Goal: Information Seeking & Learning: Find specific fact

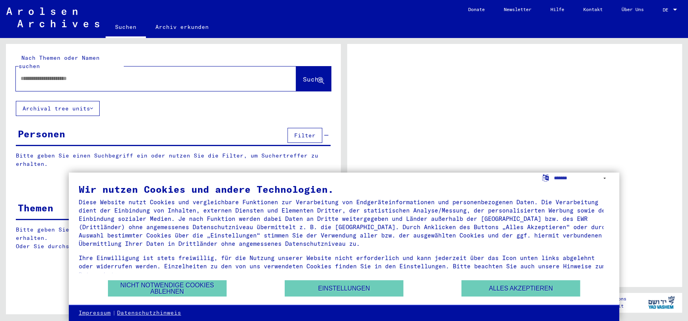
click at [110, 74] on input "text" at bounding box center [149, 78] width 257 height 8
click at [149, 74] on input "text" at bounding box center [149, 78] width 257 height 8
paste input "**********"
type input "**********"
click at [315, 75] on span "Suche" at bounding box center [313, 79] width 20 height 8
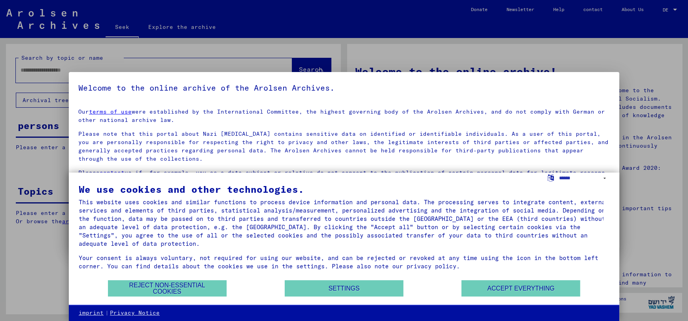
click at [377, 250] on div "This website uses cookies and similar functions to process device information a…" at bounding box center [344, 234] width 531 height 72
click at [199, 288] on font "Reject non-essential cookies" at bounding box center [167, 288] width 76 height 13
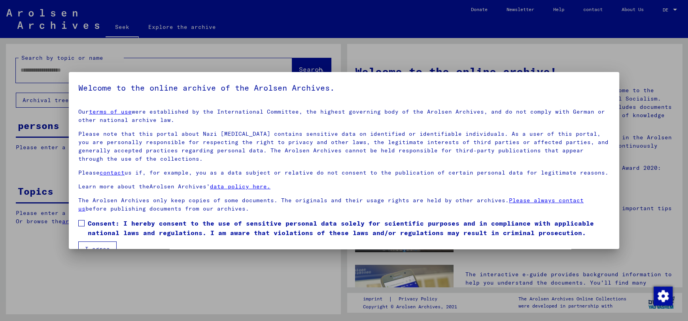
scroll to position [17, 0]
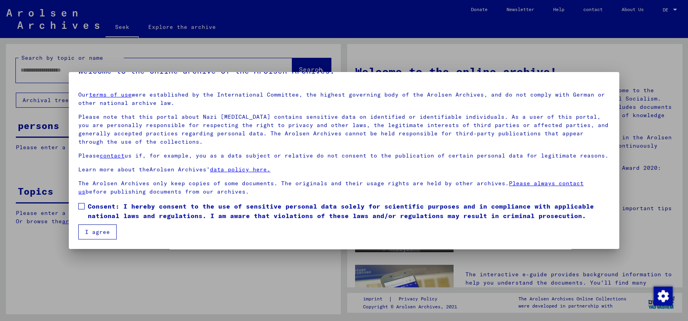
click at [112, 209] on font "Consent: I hereby consent to the use of sensitive personal data solely for scie…" at bounding box center [341, 210] width 506 height 17
click at [99, 233] on font "I agree" at bounding box center [97, 231] width 25 height 7
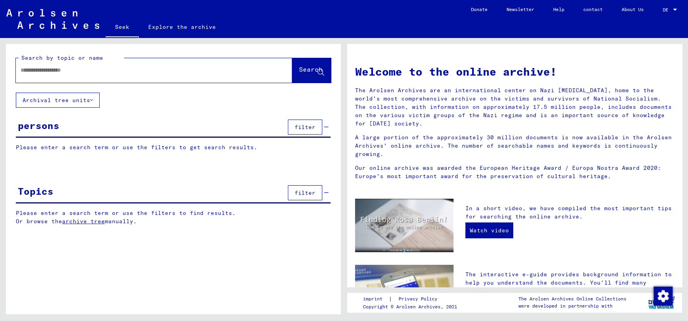
click at [155, 70] on input "text" at bounding box center [145, 70] width 248 height 8
paste input "**********"
click at [309, 69] on font "Search" at bounding box center [311, 69] width 24 height 8
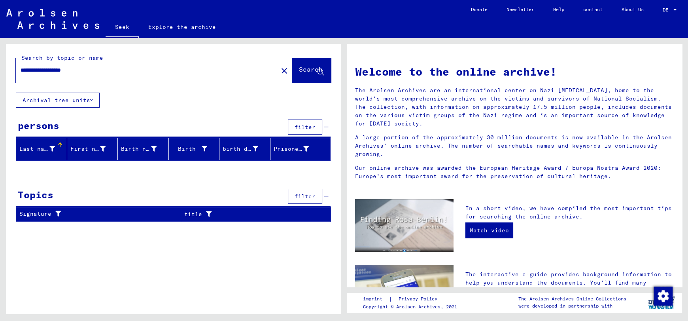
click at [93, 99] on button "Archival tree units" at bounding box center [58, 100] width 84 height 15
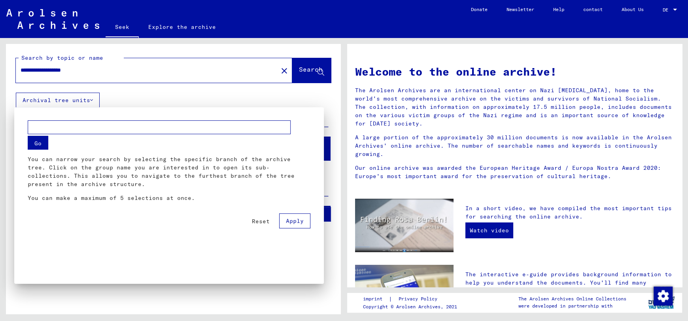
scroll to position [73, 0]
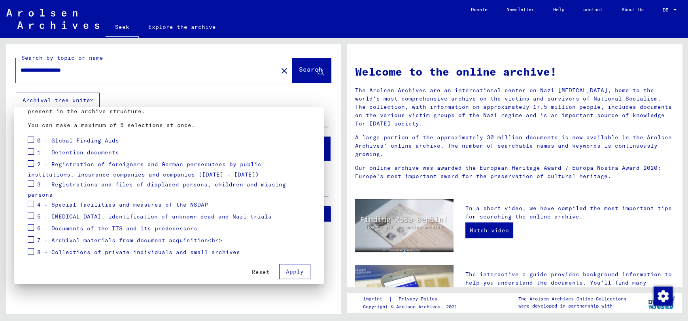
click at [121, 92] on div at bounding box center [344, 160] width 688 height 321
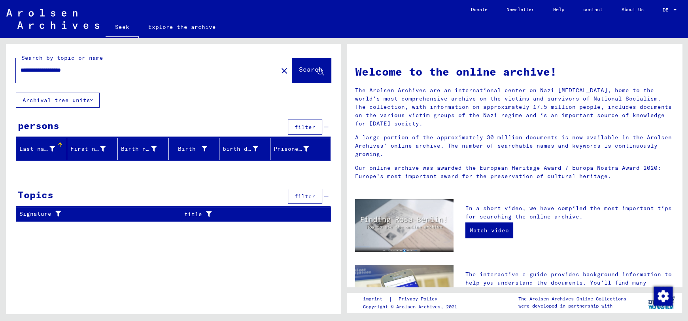
click at [58, 72] on input "**********" at bounding box center [145, 70] width 248 height 8
type input "*********"
click at [305, 73] on font "Search" at bounding box center [311, 70] width 24 height 8
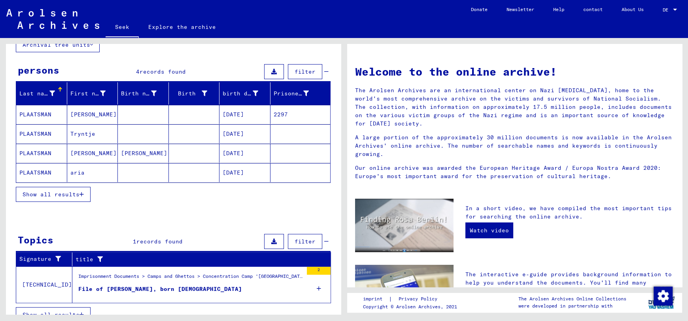
scroll to position [66, 0]
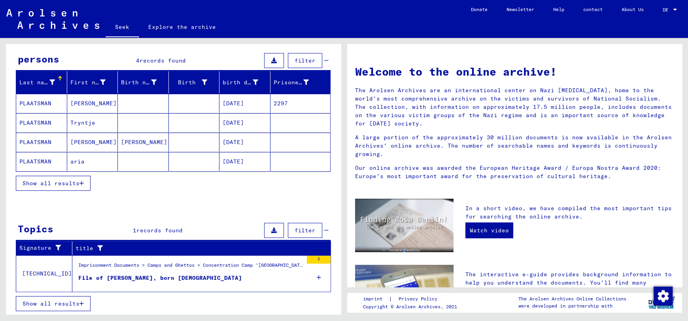
click at [273, 97] on mat-cell "2297" at bounding box center [301, 103] width 60 height 19
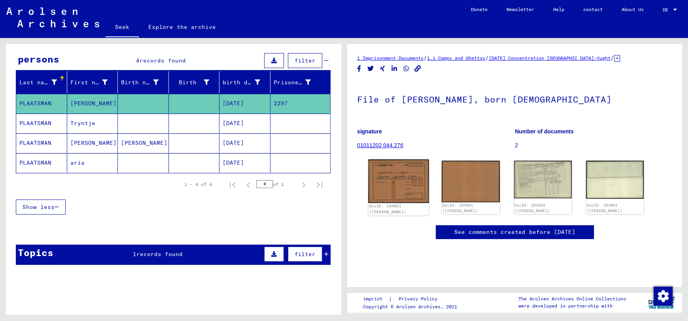
click at [396, 181] on img at bounding box center [398, 181] width 61 height 44
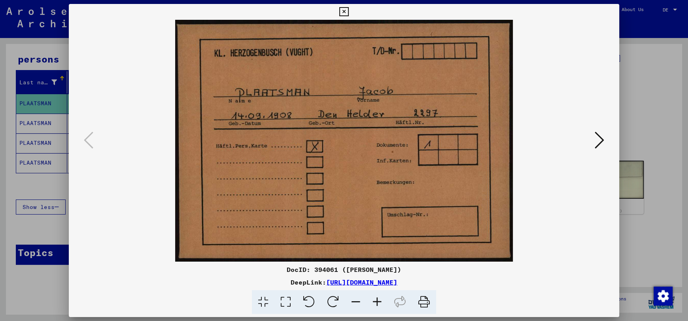
click at [600, 142] on icon at bounding box center [599, 140] width 9 height 19
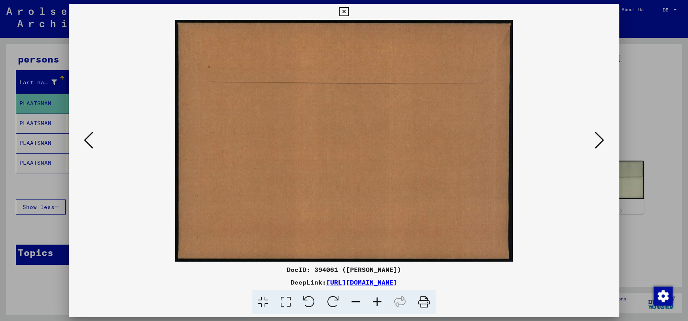
click at [600, 142] on icon at bounding box center [599, 140] width 9 height 19
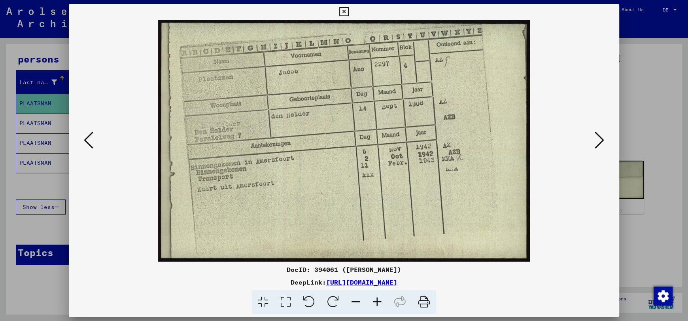
click at [597, 142] on icon at bounding box center [599, 140] width 9 height 19
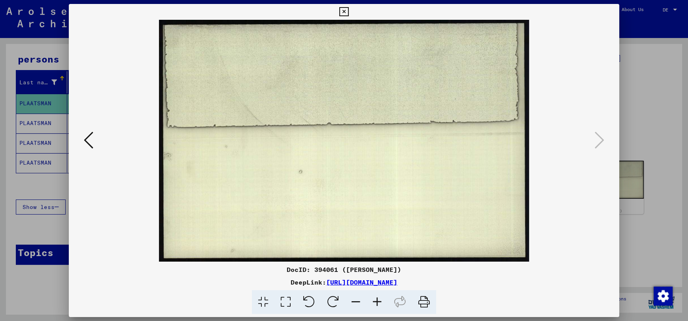
click at [646, 85] on div at bounding box center [344, 160] width 688 height 321
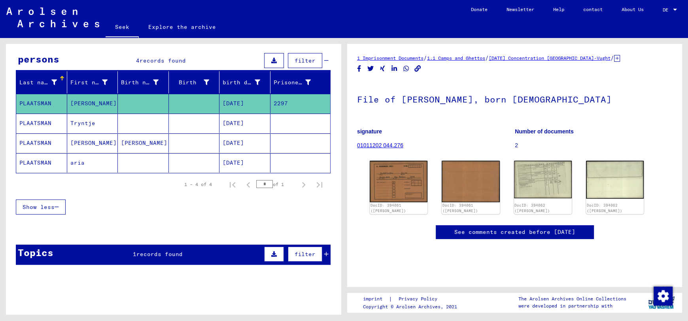
click at [187, 139] on mat-cell at bounding box center [194, 142] width 51 height 19
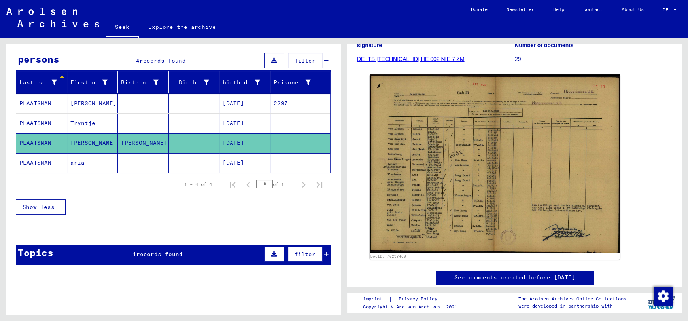
scroll to position [106, 0]
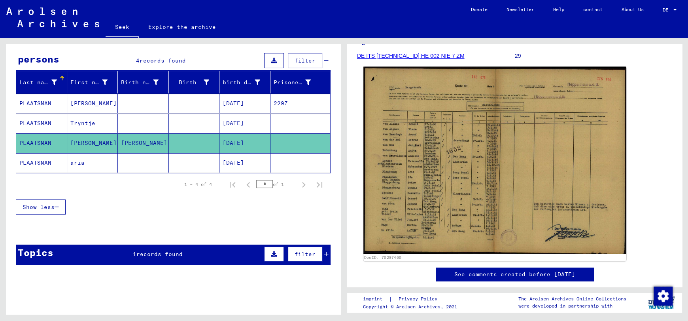
click at [432, 186] on img at bounding box center [495, 160] width 263 height 187
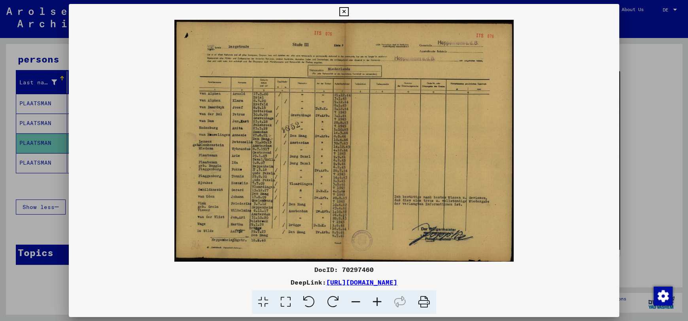
click at [347, 13] on icon at bounding box center [343, 11] width 9 height 9
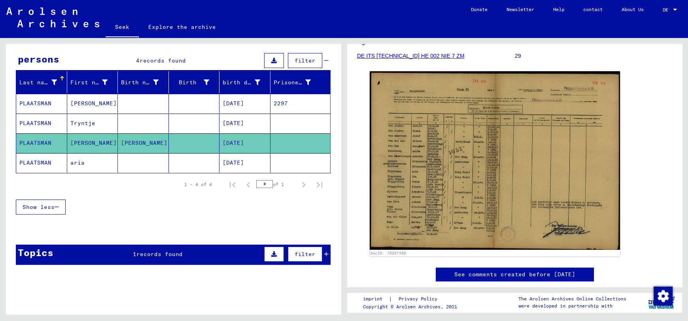
click at [147, 157] on mat-cell at bounding box center [143, 162] width 51 height 19
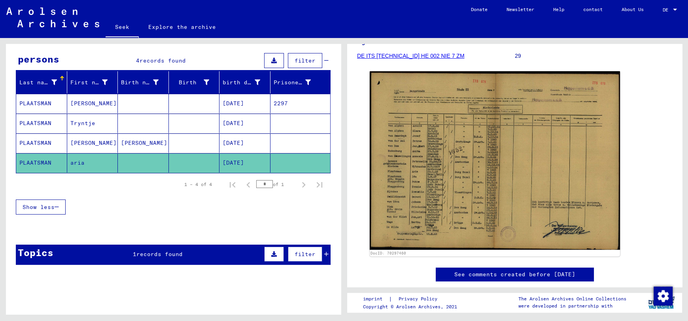
click at [177, 121] on mat-cell at bounding box center [194, 123] width 51 height 19
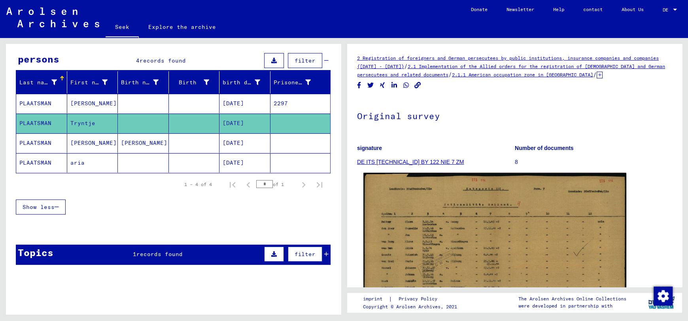
click at [448, 205] on img at bounding box center [495, 265] width 263 height 184
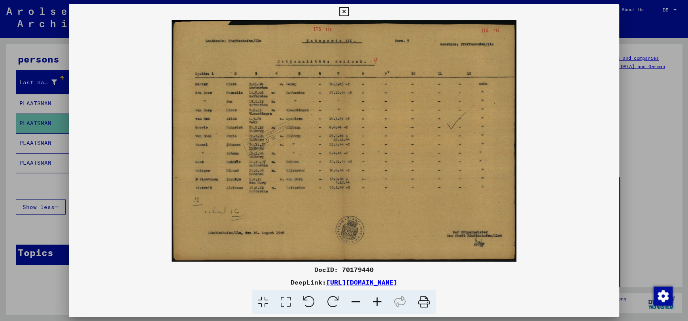
click at [634, 152] on div at bounding box center [344, 160] width 688 height 321
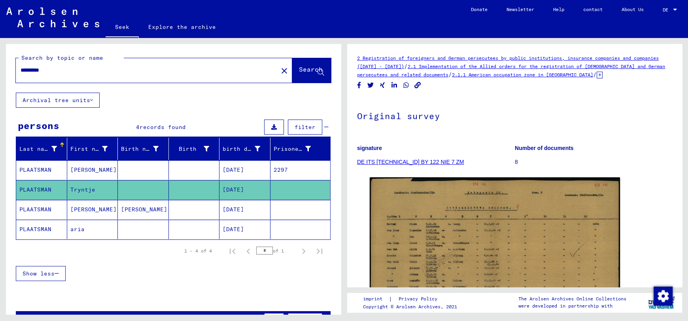
scroll to position [17, 0]
